Goal: Task Accomplishment & Management: Use online tool/utility

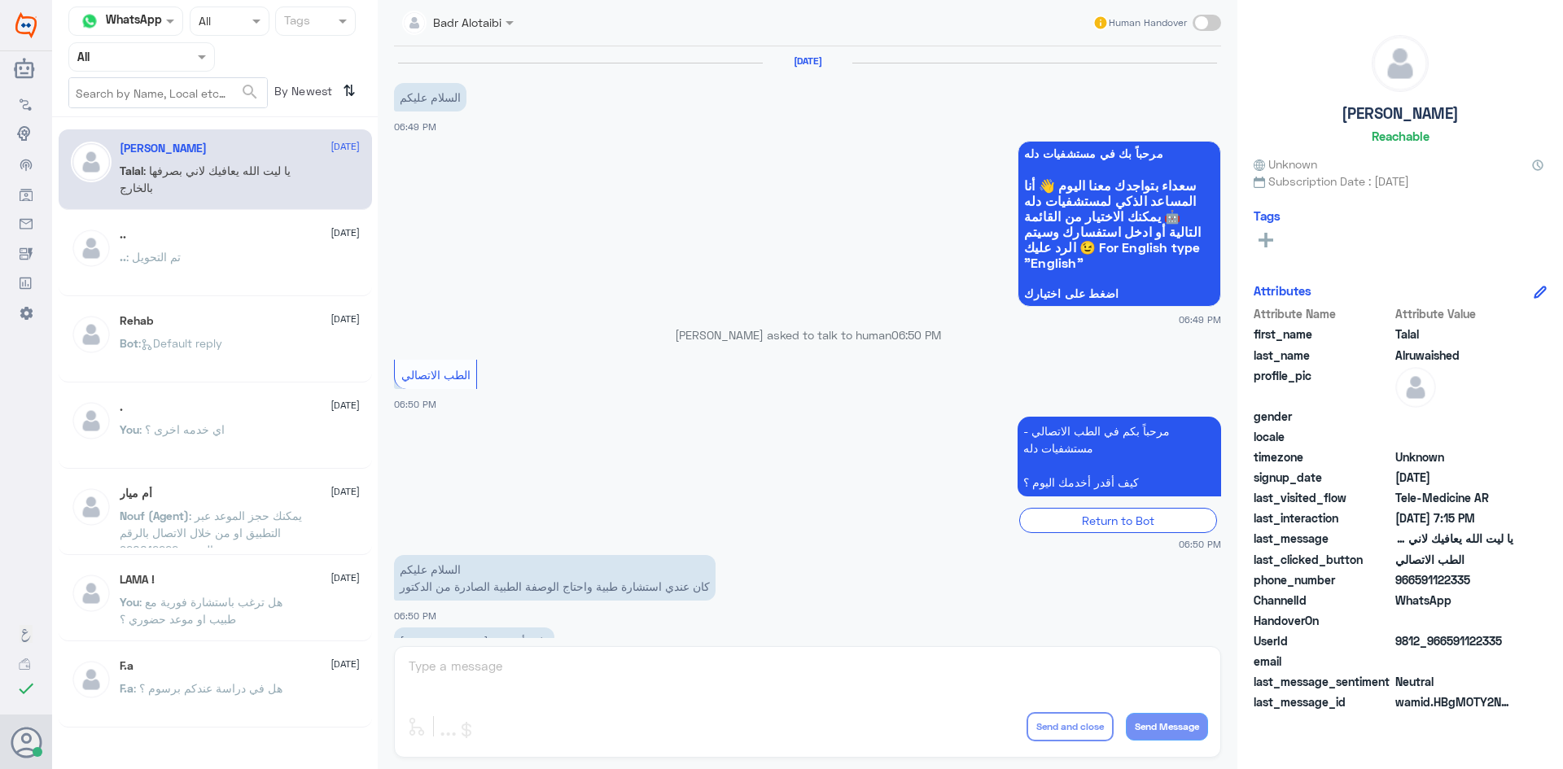
scroll to position [371, 0]
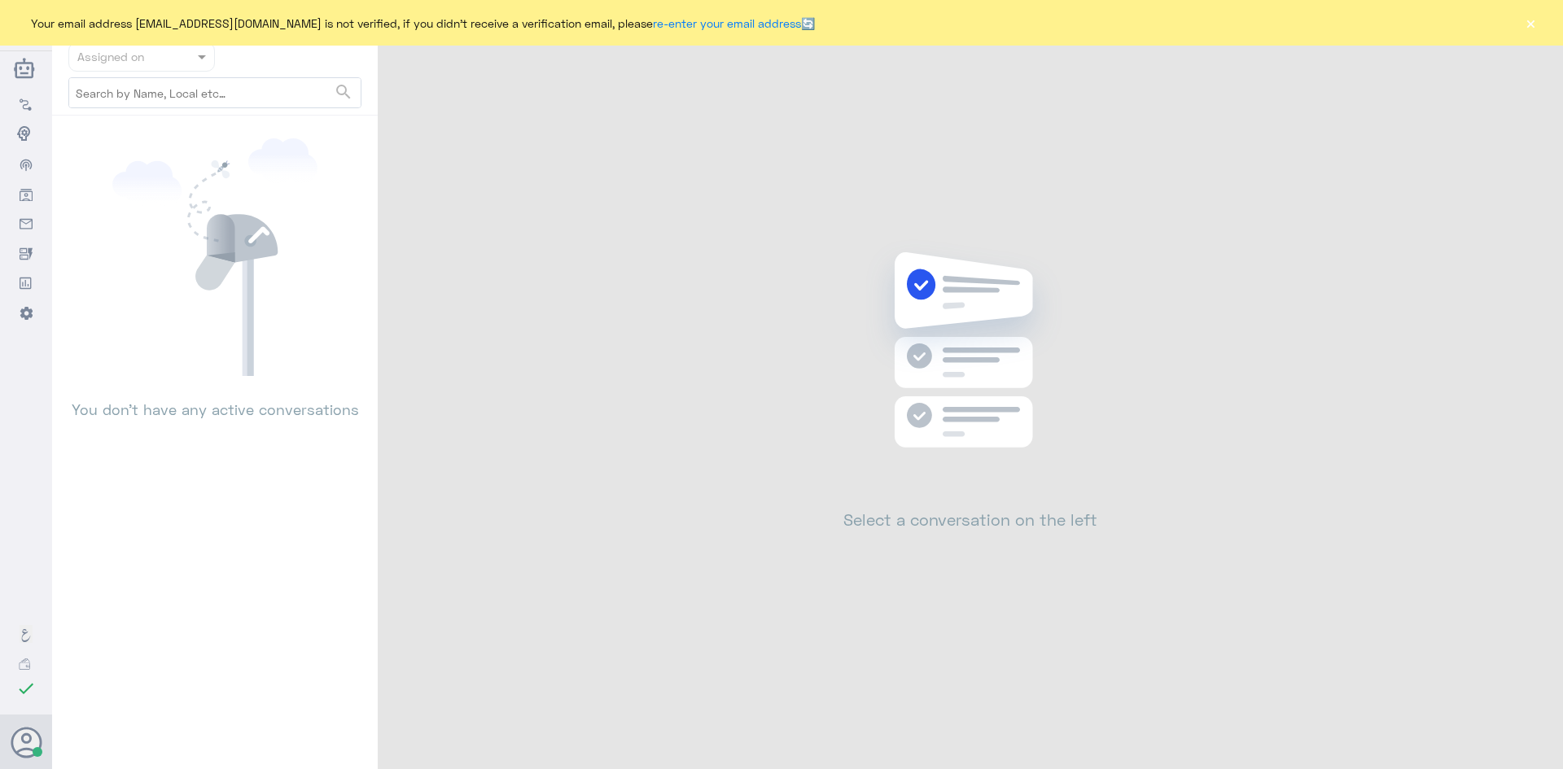
click at [1528, 31] on button "×" at bounding box center [1530, 23] width 16 height 16
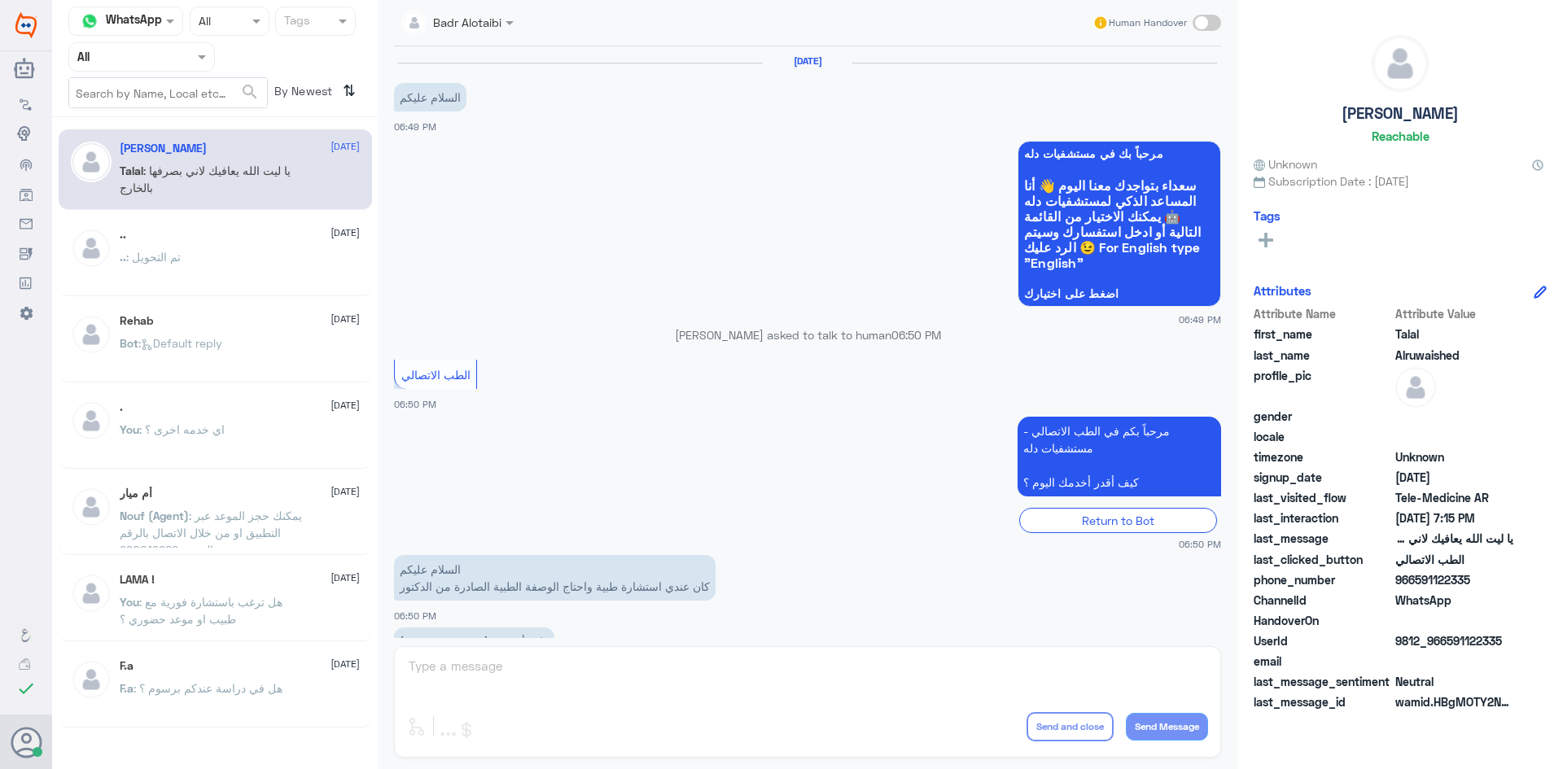
scroll to position [371, 0]
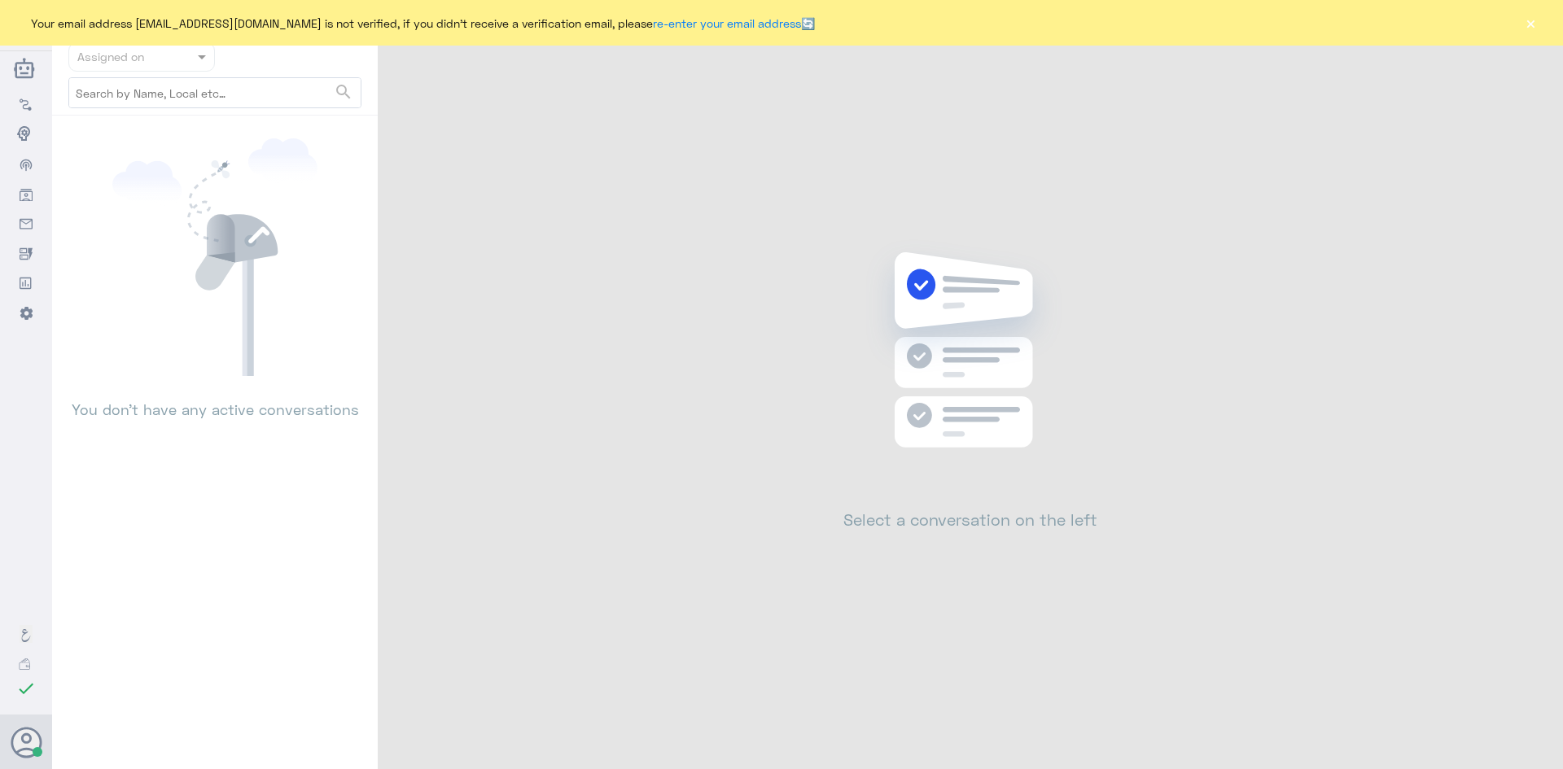
click at [1538, 21] on div "Your email address [EMAIL_ADDRESS][DOMAIN_NAME] is not verified, if you didn't …" at bounding box center [781, 23] width 1563 height 46
click at [1533, 21] on button "×" at bounding box center [1530, 23] width 16 height 16
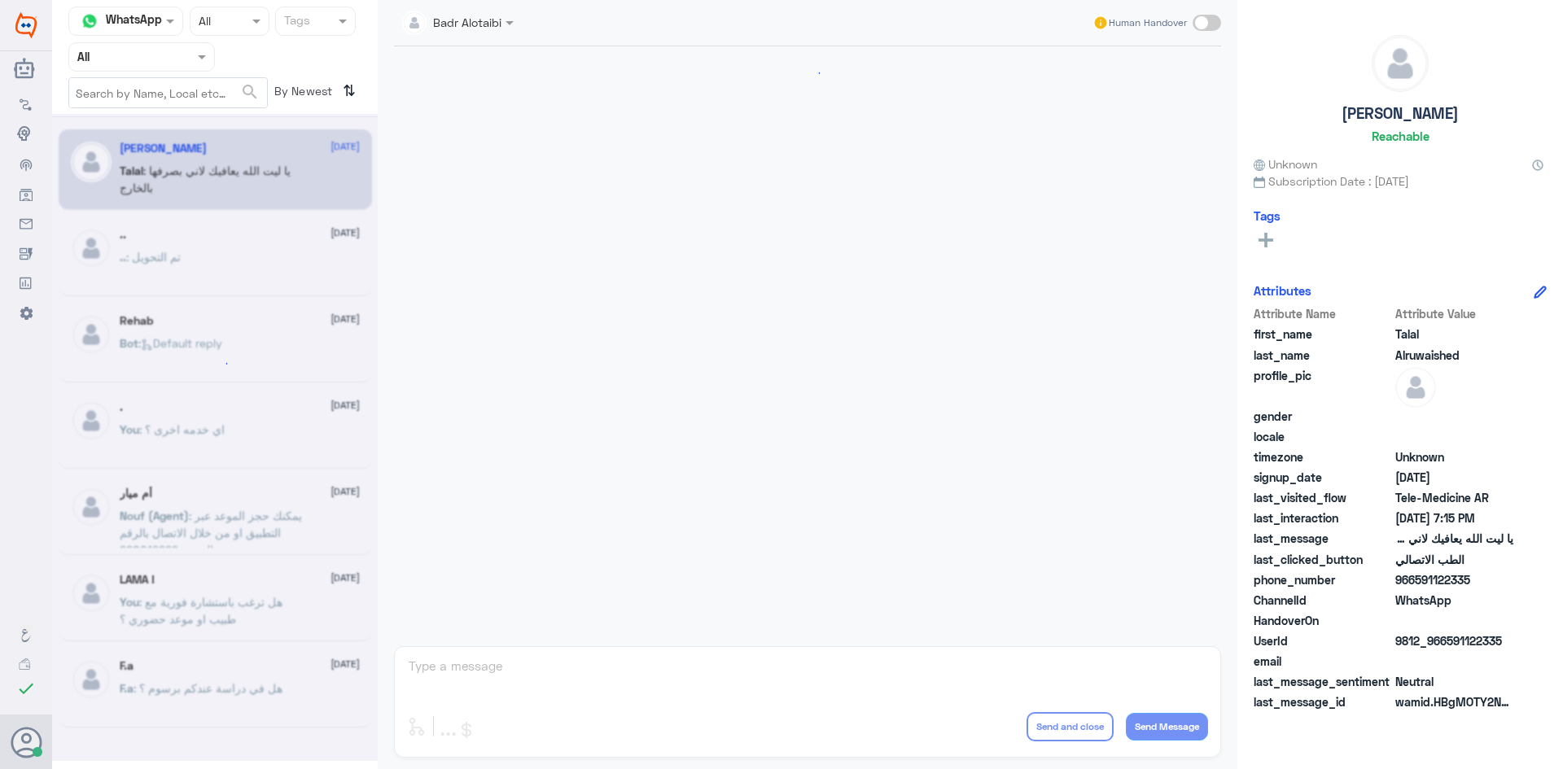
scroll to position [371, 0]
